Goal: Task Accomplishment & Management: Use online tool/utility

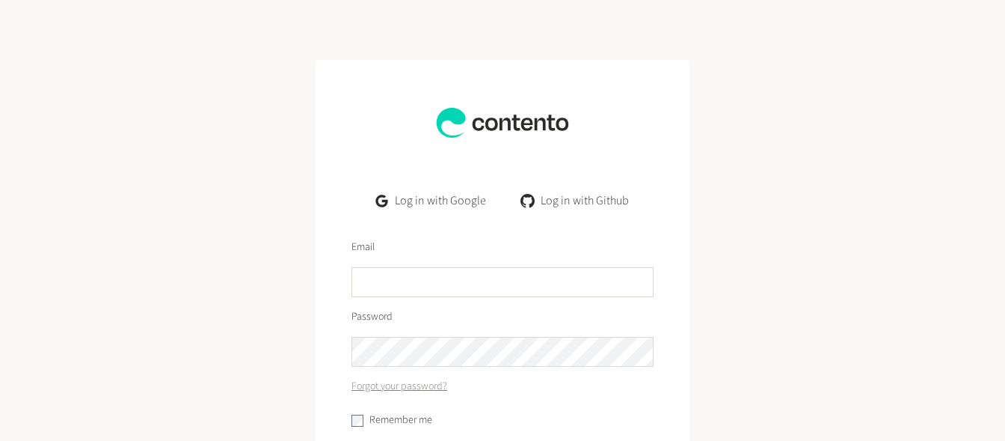
click at [434, 197] on link "Log in with Google" at bounding box center [431, 200] width 134 height 30
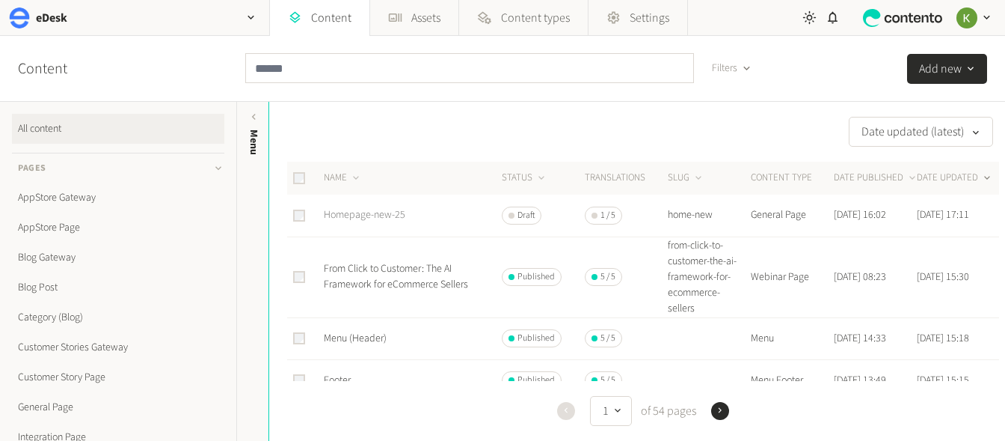
click at [369, 213] on link "Homepage-new-25" at bounding box center [365, 214] width 82 height 15
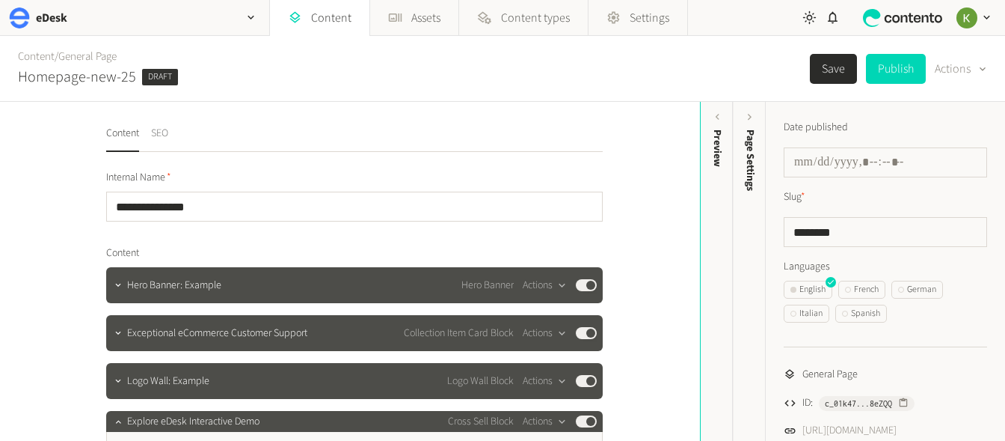
click at [162, 144] on button "SEO" at bounding box center [159, 139] width 17 height 26
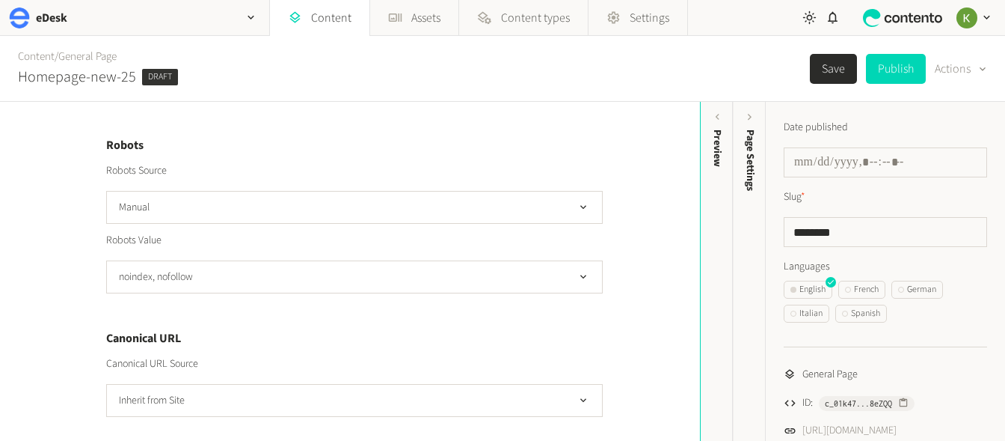
scroll to position [521, 0]
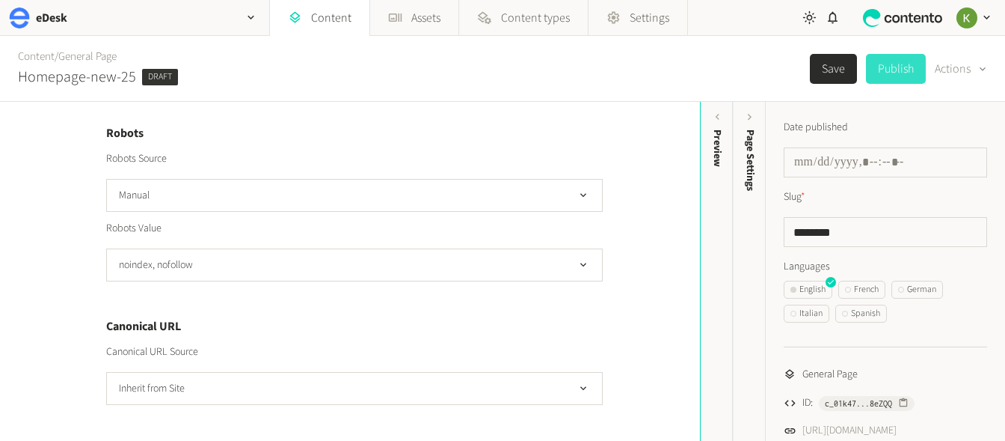
click at [904, 70] on button "Publish" at bounding box center [896, 69] width 60 height 30
type input "**********"
